Goal: Task Accomplishment & Management: Manage account settings

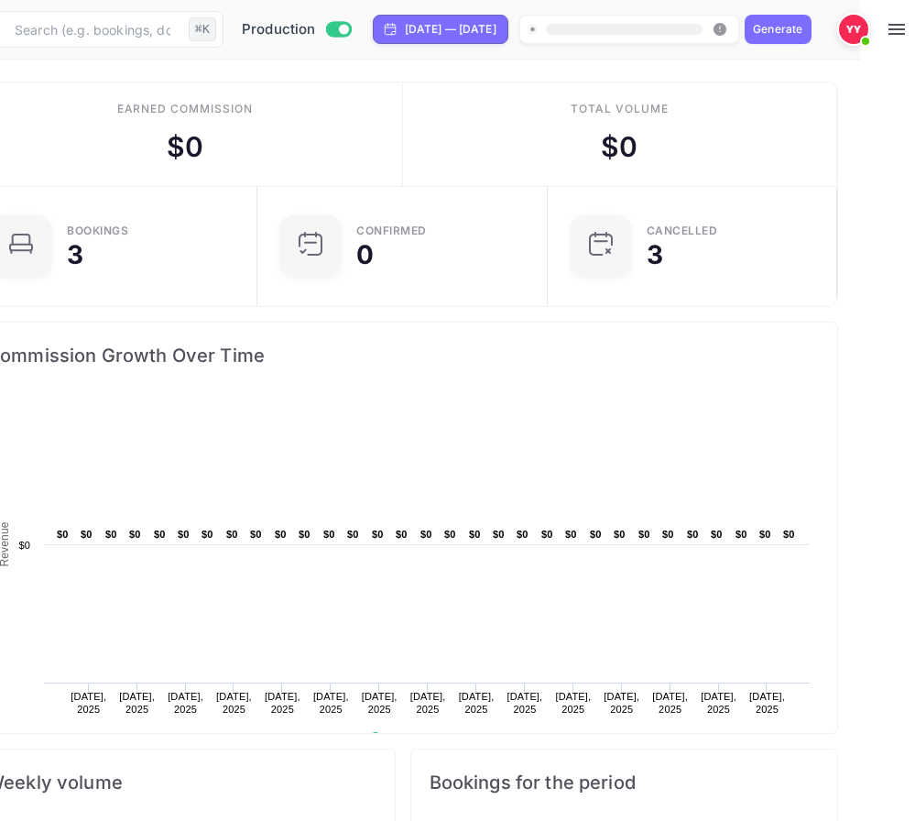
scroll to position [0, 104]
click at [894, 31] on icon "button" at bounding box center [897, 29] width 22 height 22
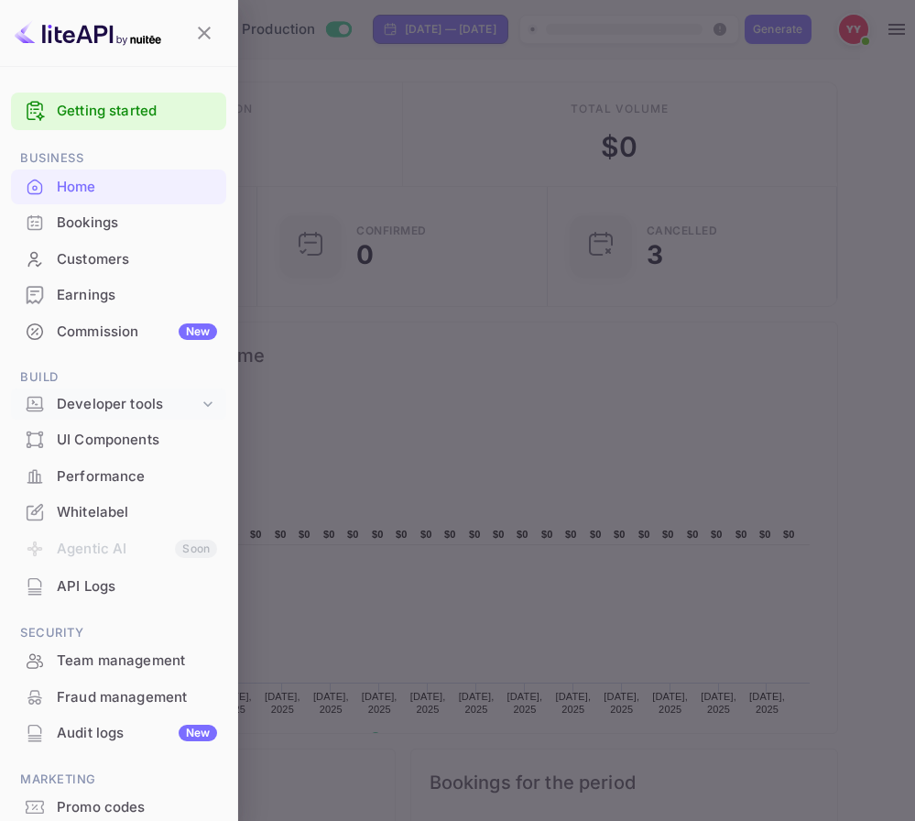
click at [202, 395] on icon at bounding box center [208, 404] width 18 height 18
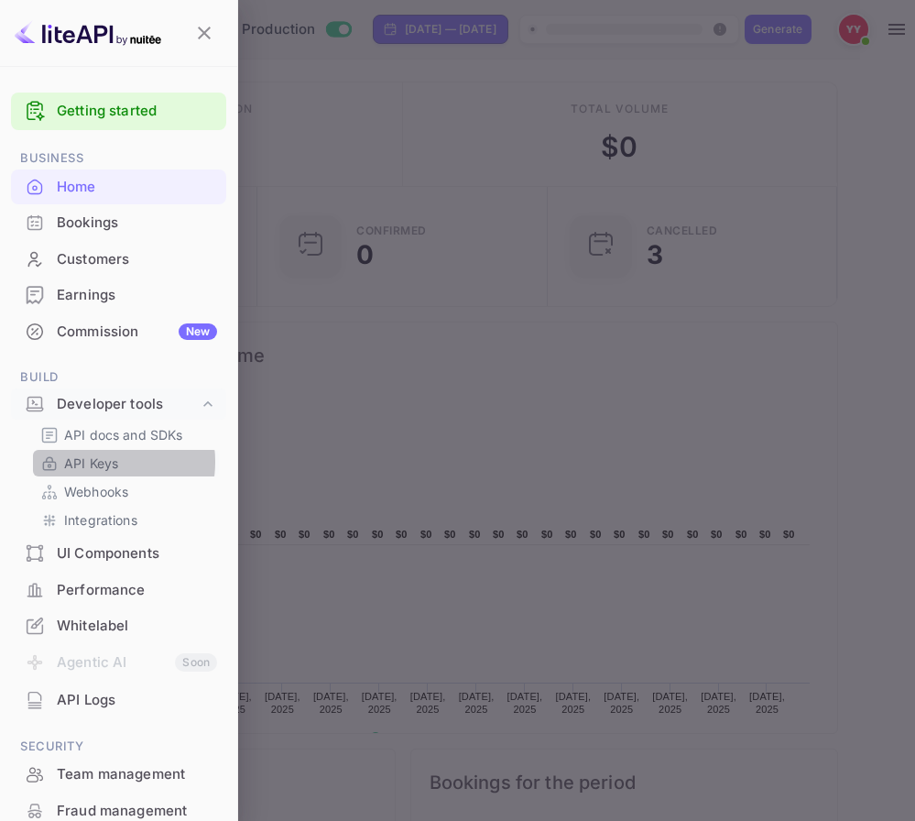
click at [90, 462] on p "API Keys" at bounding box center [91, 462] width 54 height 19
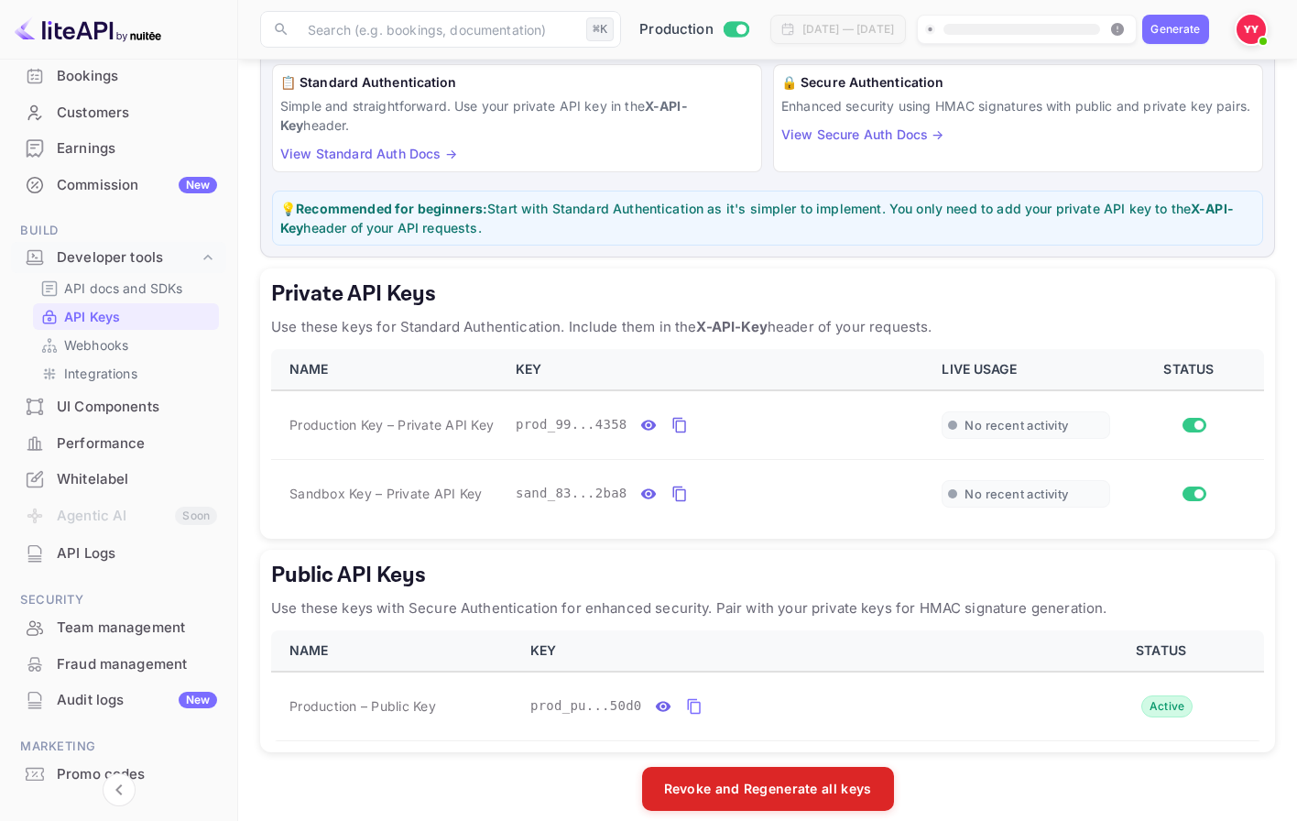
scroll to position [212, 0]
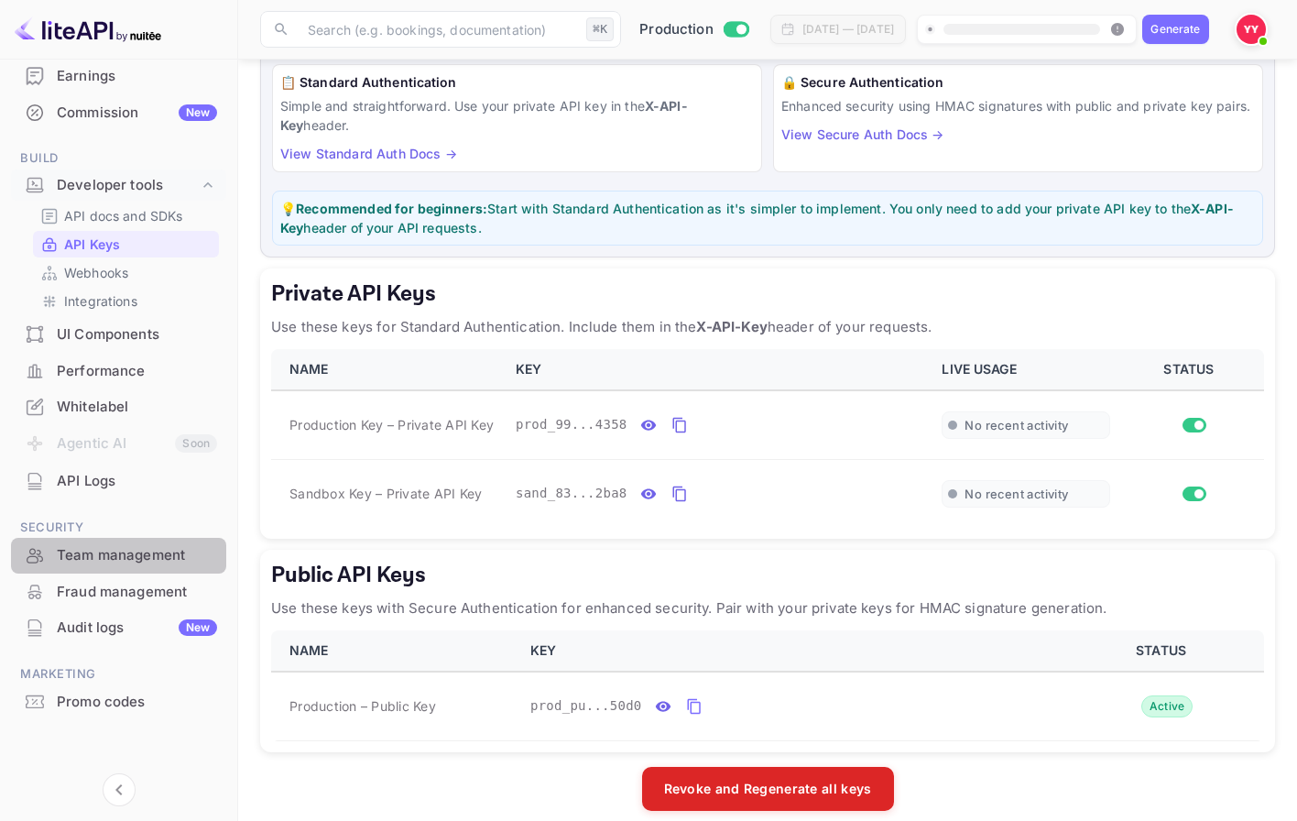
click at [171, 561] on div "Team management" at bounding box center [137, 555] width 160 height 21
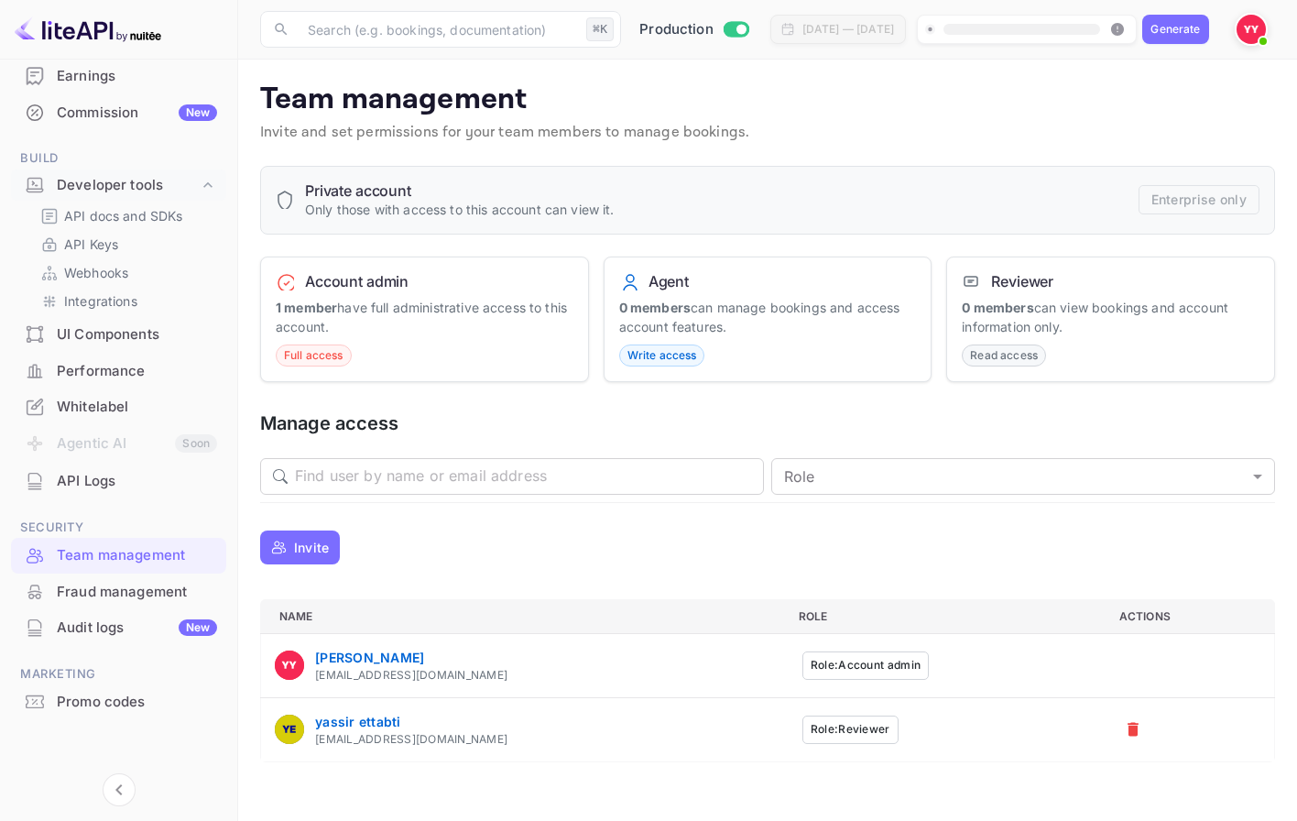
click at [428, 674] on div "[EMAIL_ADDRESS][DOMAIN_NAME]" at bounding box center [411, 675] width 192 height 16
click at [462, 674] on div "[EMAIL_ADDRESS][DOMAIN_NAME]" at bounding box center [411, 675] width 192 height 16
drag, startPoint x: 481, startPoint y: 676, endPoint x: 312, endPoint y: 676, distance: 168.6
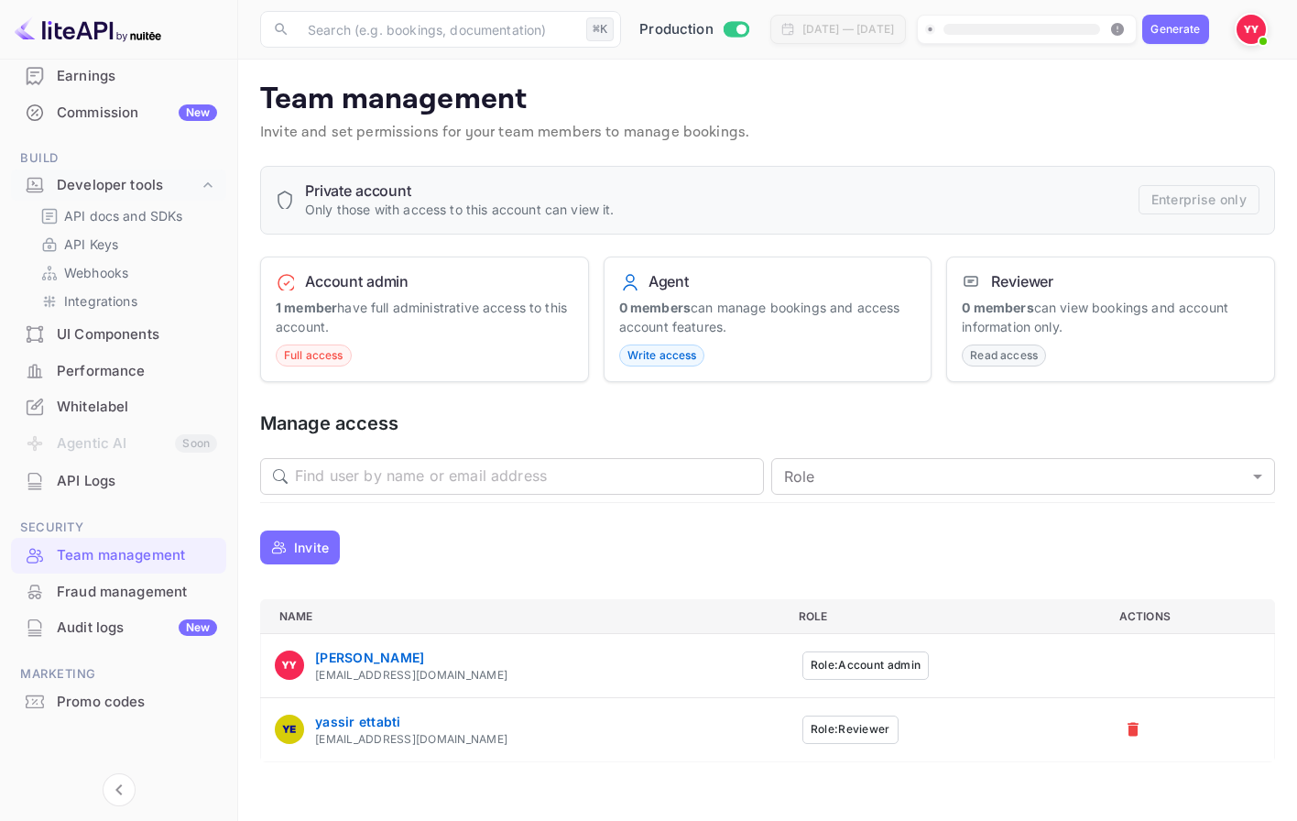
click at [312, 676] on div "yasser yasser [EMAIL_ADDRESS][DOMAIN_NAME]" at bounding box center [523, 666] width 496 height 36
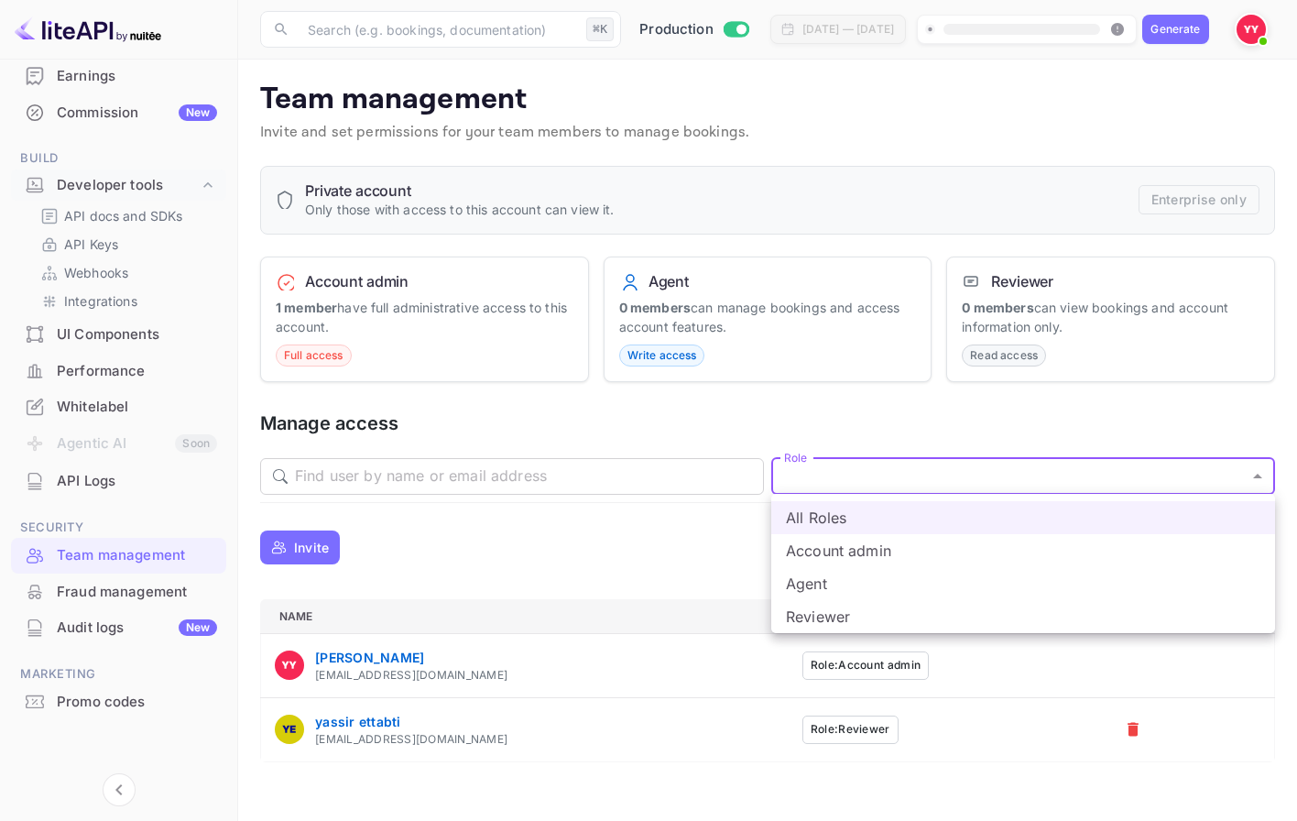
click at [832, 469] on body "Getting started Business Home Bookings Customers Earnings Commission New Build …" at bounding box center [648, 410] width 1297 height 821
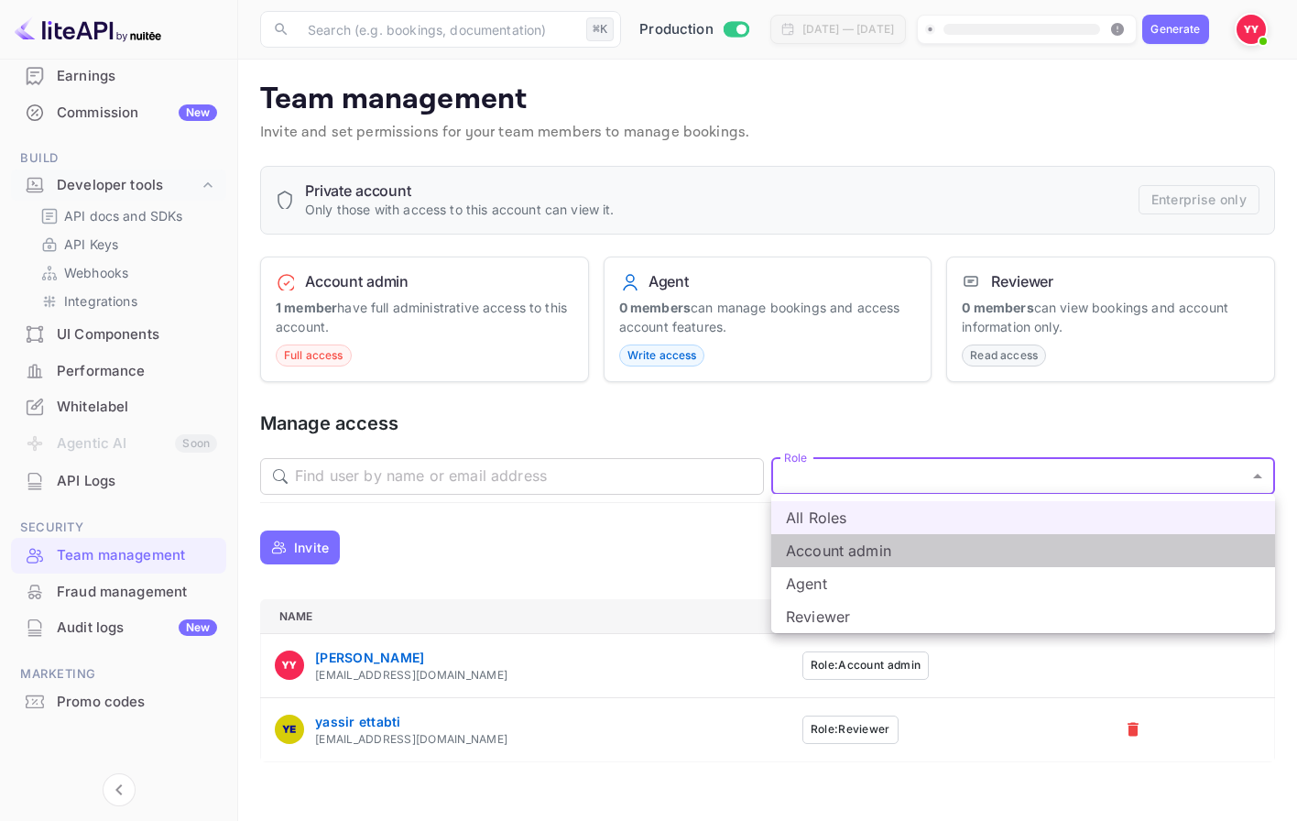
click at [814, 549] on li "Account admin" at bounding box center [1023, 550] width 504 height 33
type input "admin"
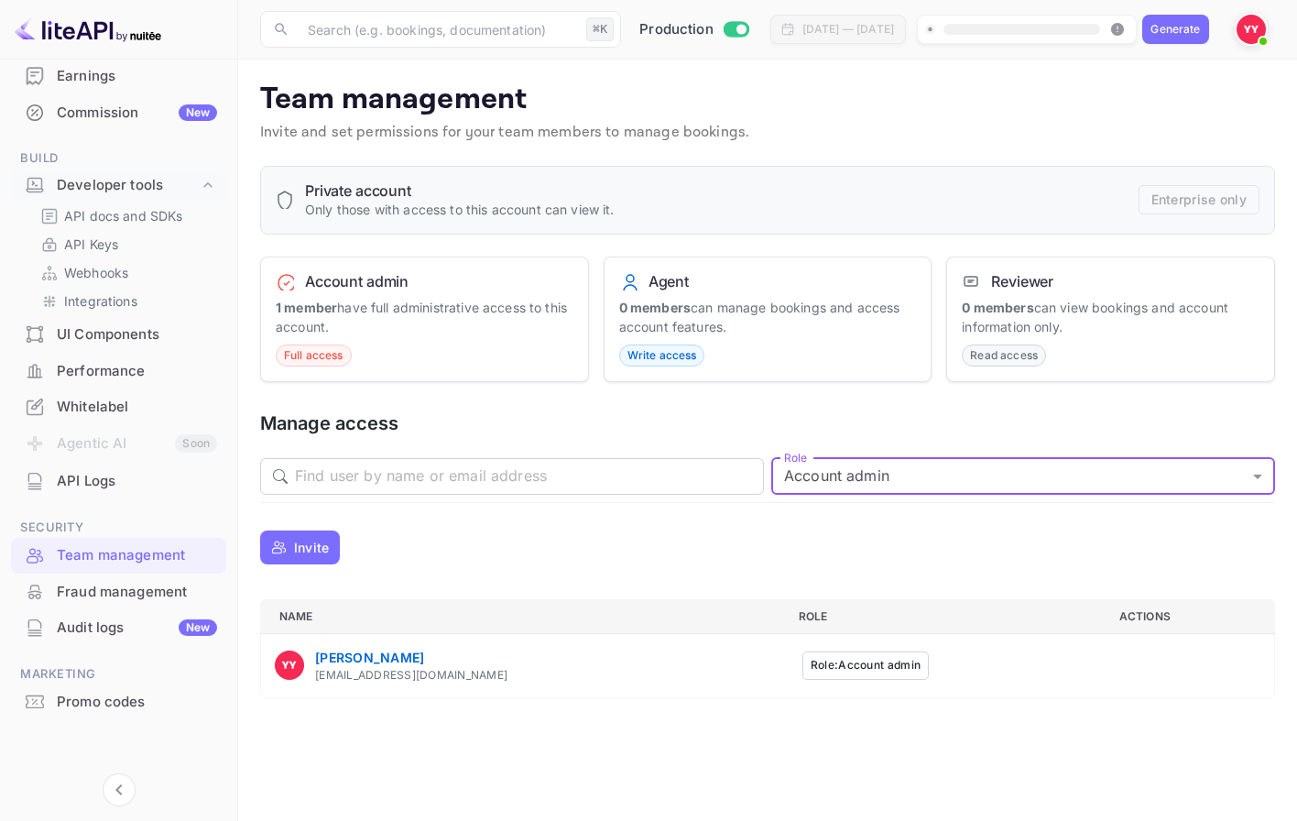
click at [846, 525] on div "Invite" at bounding box center [767, 547] width 1015 height 45
click at [847, 488] on body "Getting started Business Home Bookings Customers Earnings Commission New Build …" at bounding box center [648, 410] width 1297 height 821
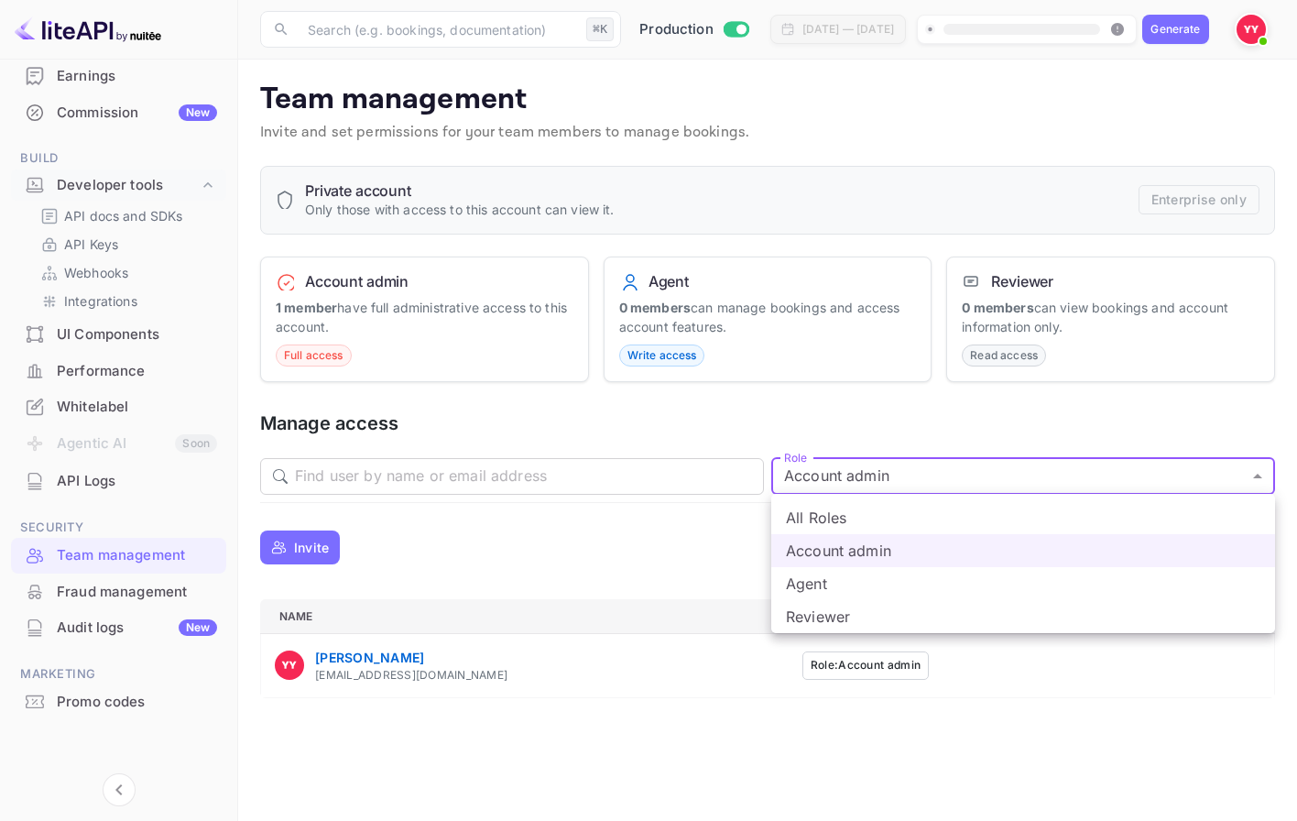
click at [833, 509] on li "All Roles" at bounding box center [1023, 517] width 504 height 33
